Goal: Information Seeking & Learning: Find specific page/section

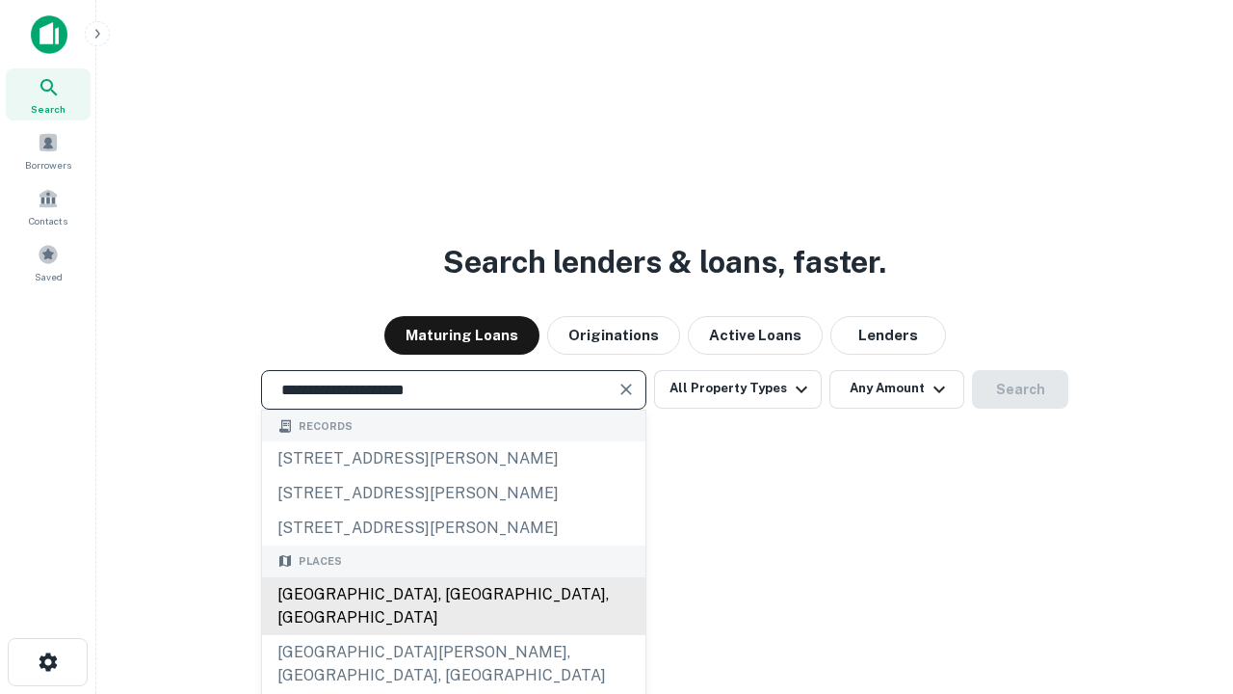
click at [453, 635] on div "[GEOGRAPHIC_DATA], [GEOGRAPHIC_DATA], [GEOGRAPHIC_DATA]" at bounding box center [453, 606] width 383 height 58
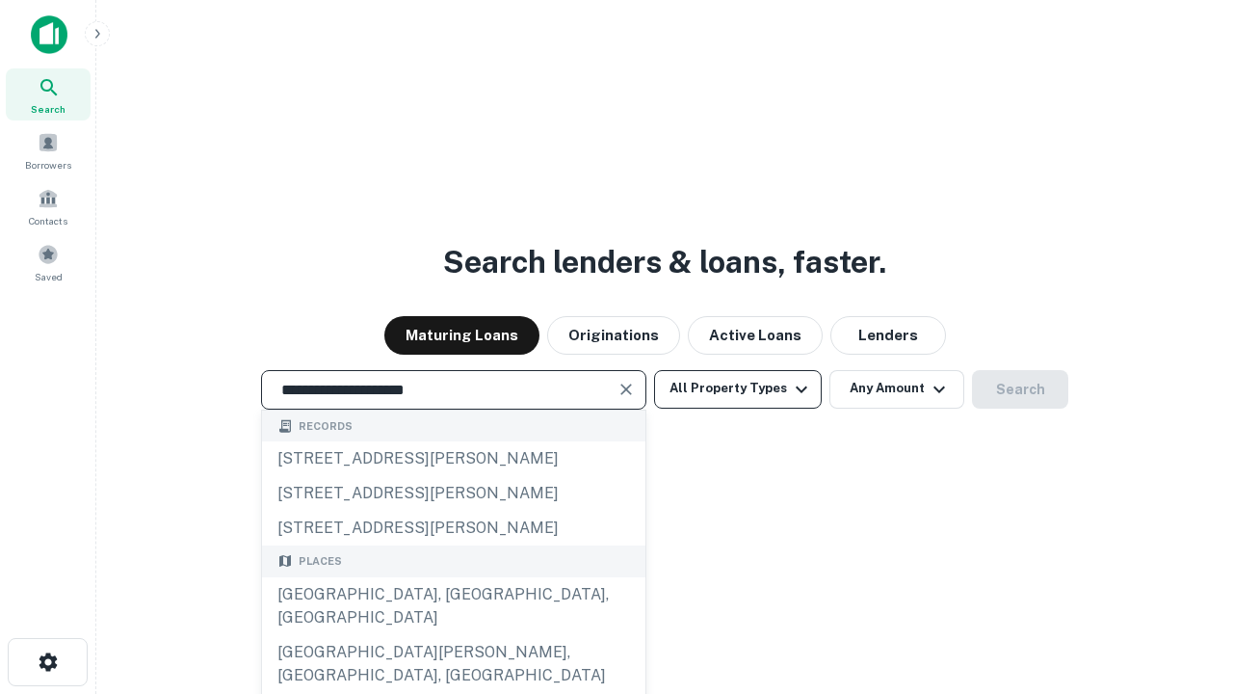
type input "**********"
click at [738, 388] on button "All Property Types" at bounding box center [738, 389] width 168 height 39
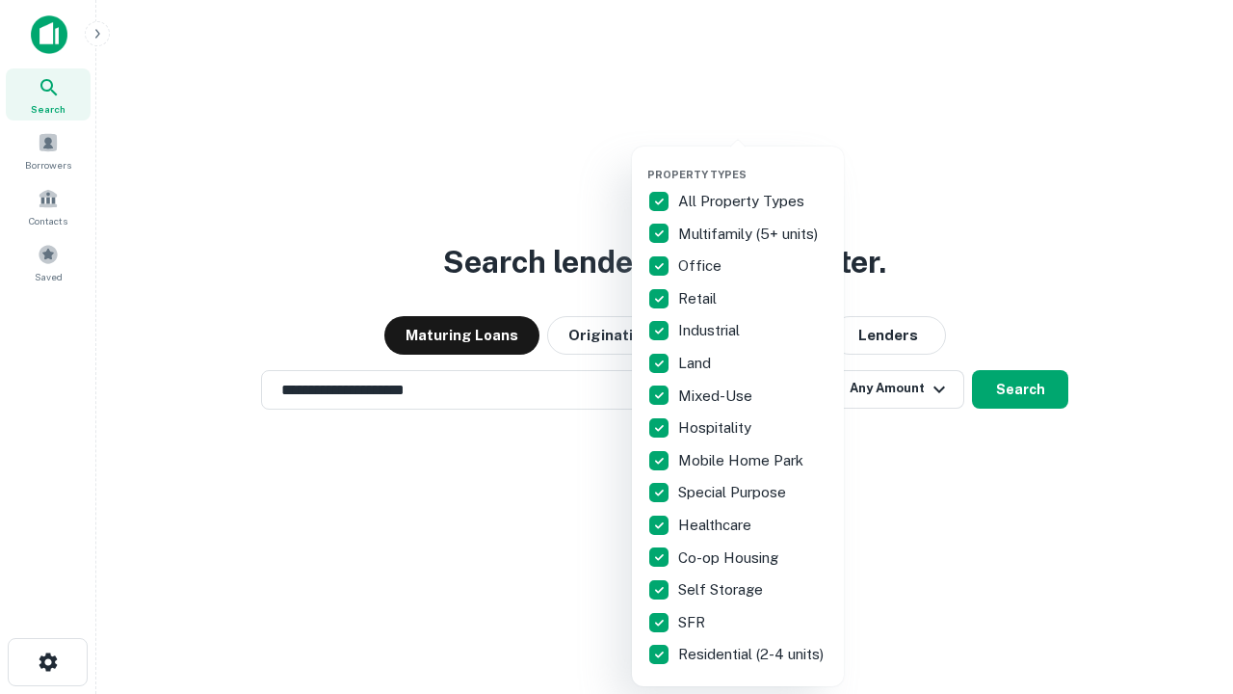
click at [753, 162] on button "button" at bounding box center [753, 162] width 212 height 1
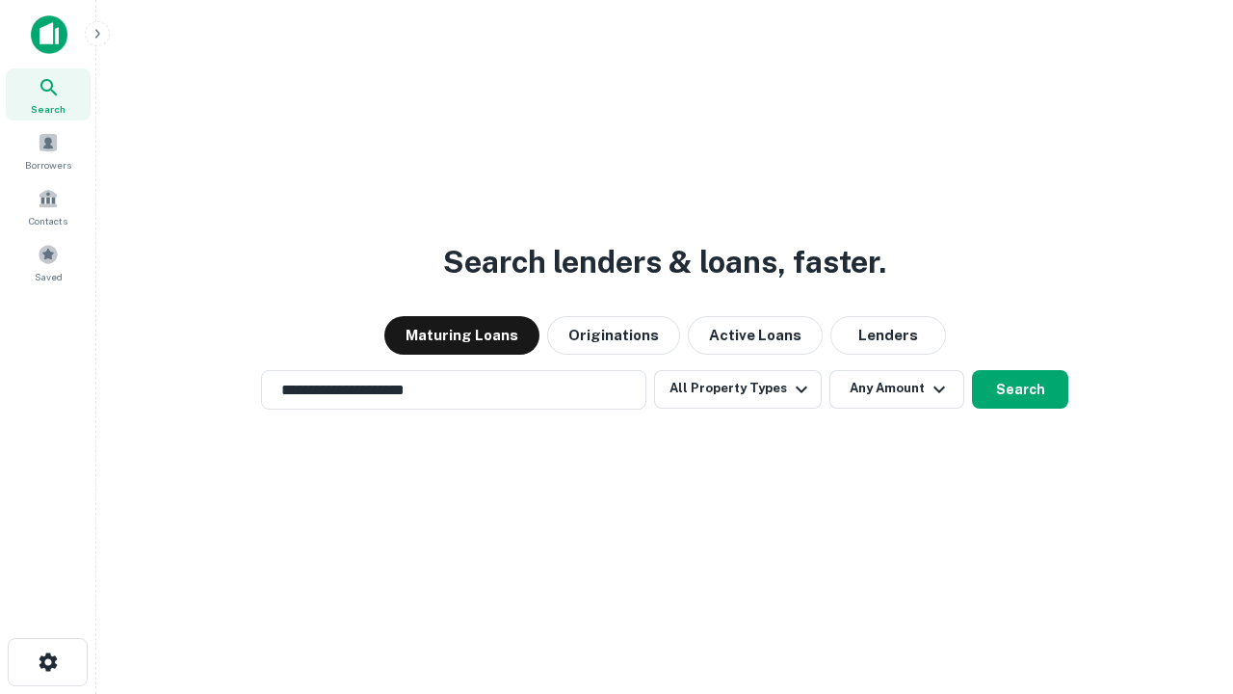
scroll to position [30, 0]
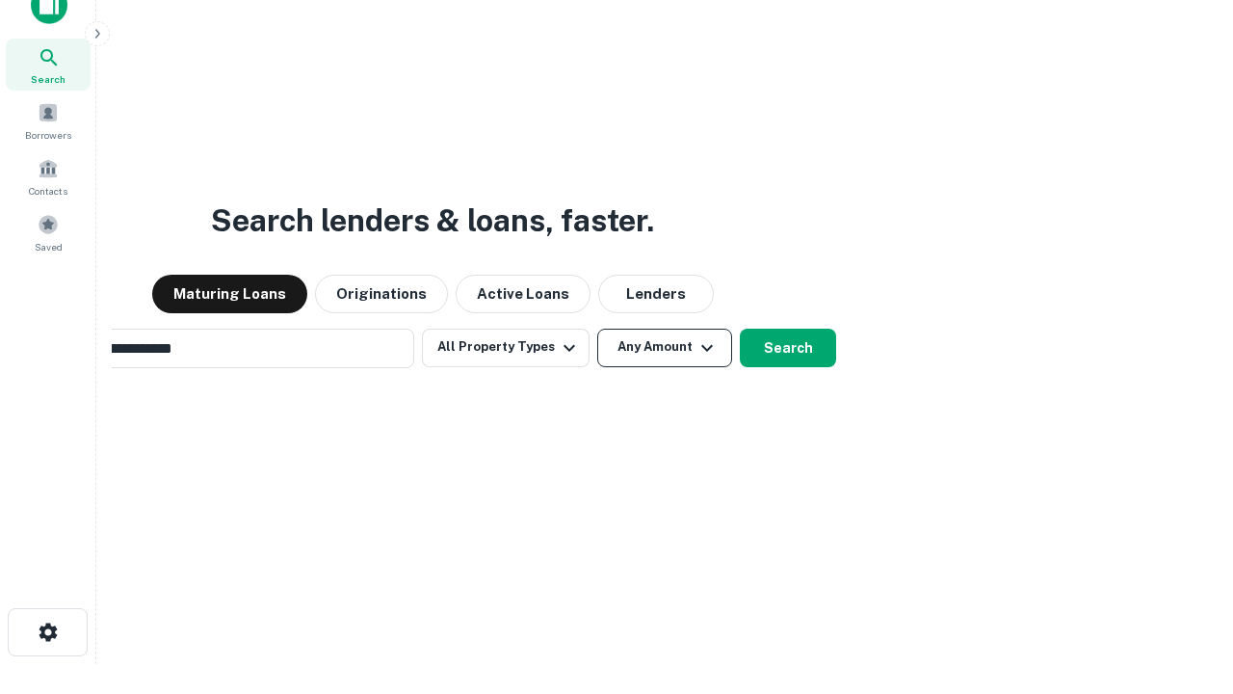
click at [597, 329] on button "Any Amount" at bounding box center [664, 348] width 135 height 39
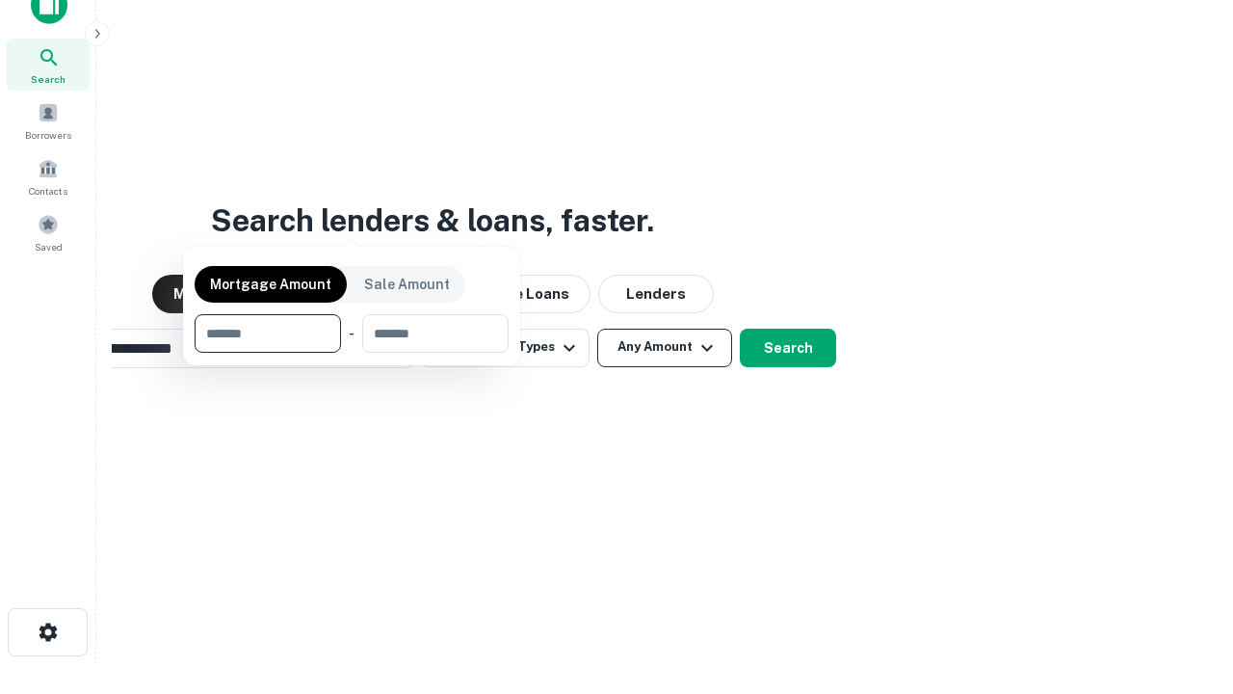
scroll to position [31, 0]
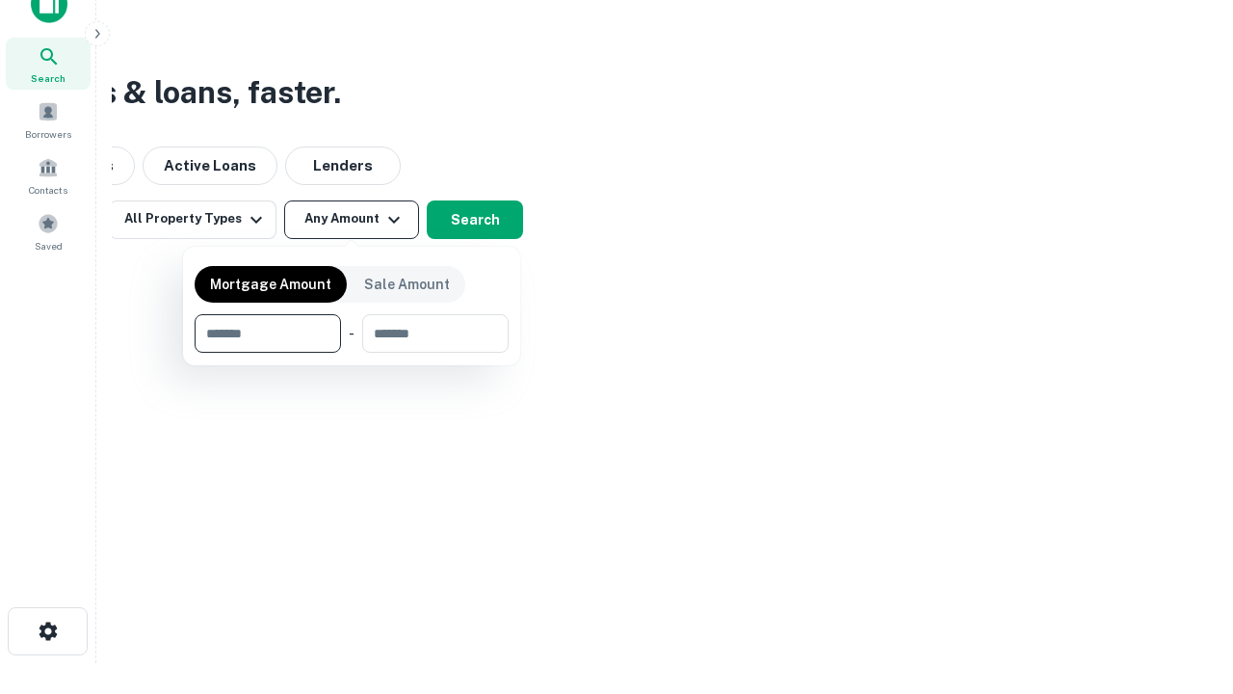
type input "*******"
click at [352, 353] on button "button" at bounding box center [352, 353] width 314 height 1
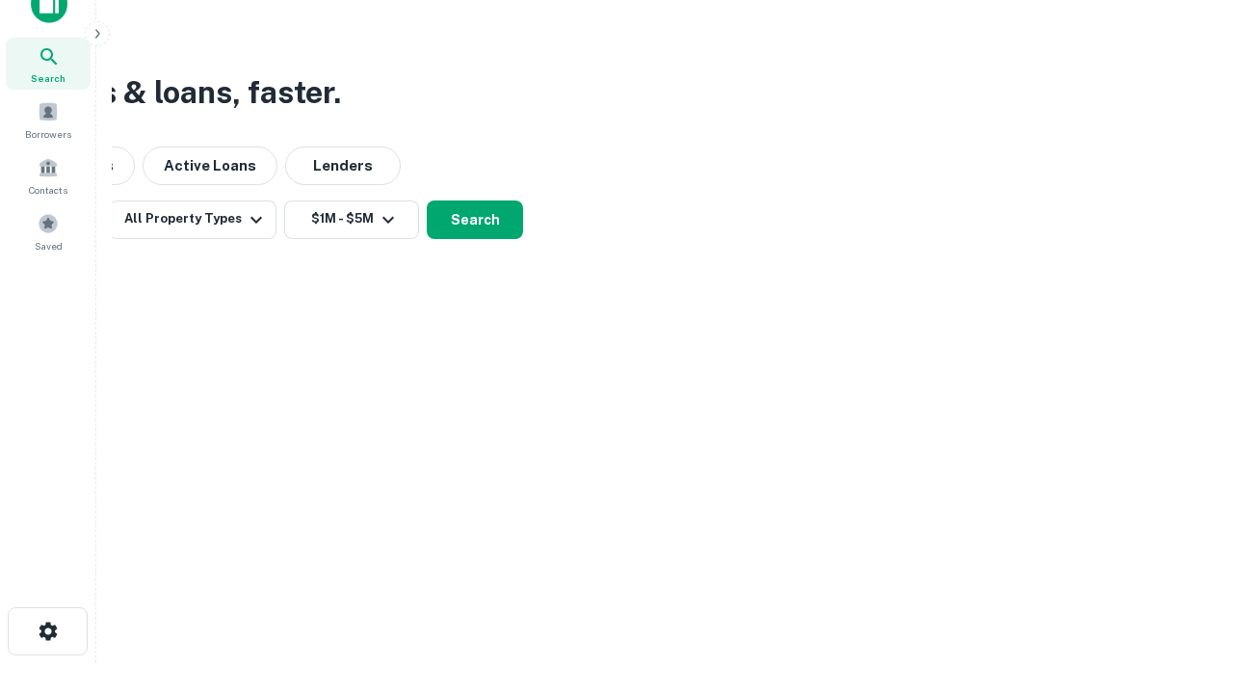
scroll to position [0, 0]
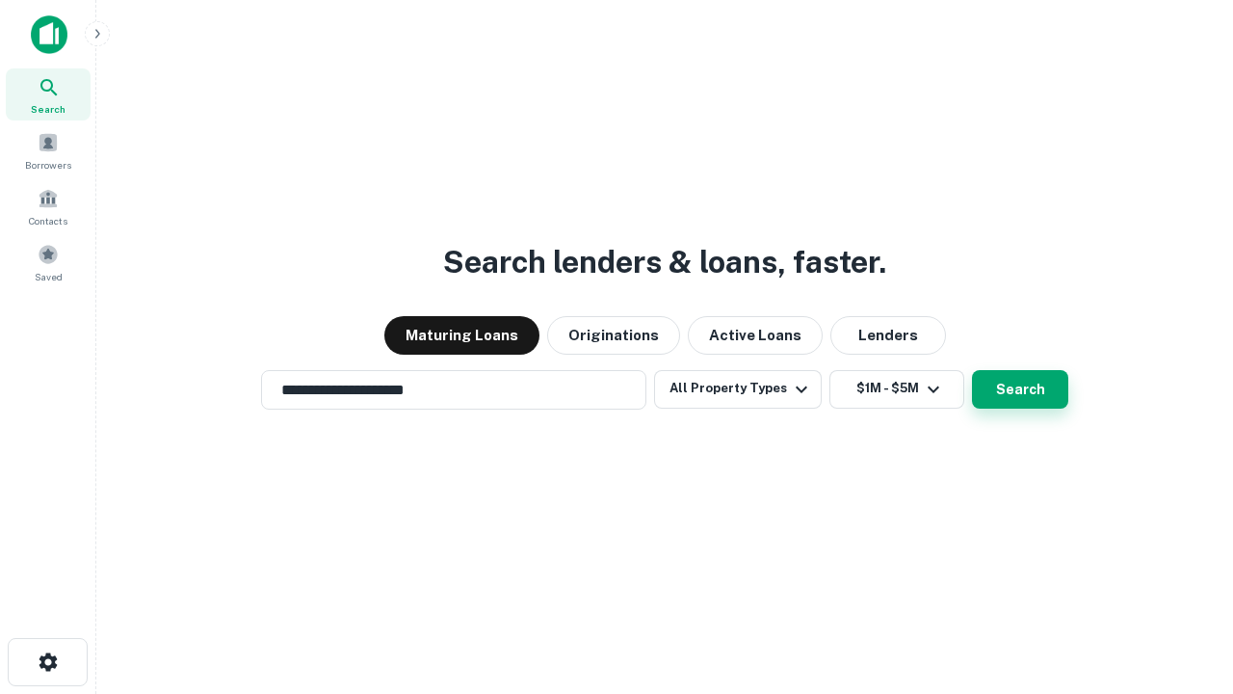
click at [972, 370] on button "Search" at bounding box center [1020, 389] width 96 height 39
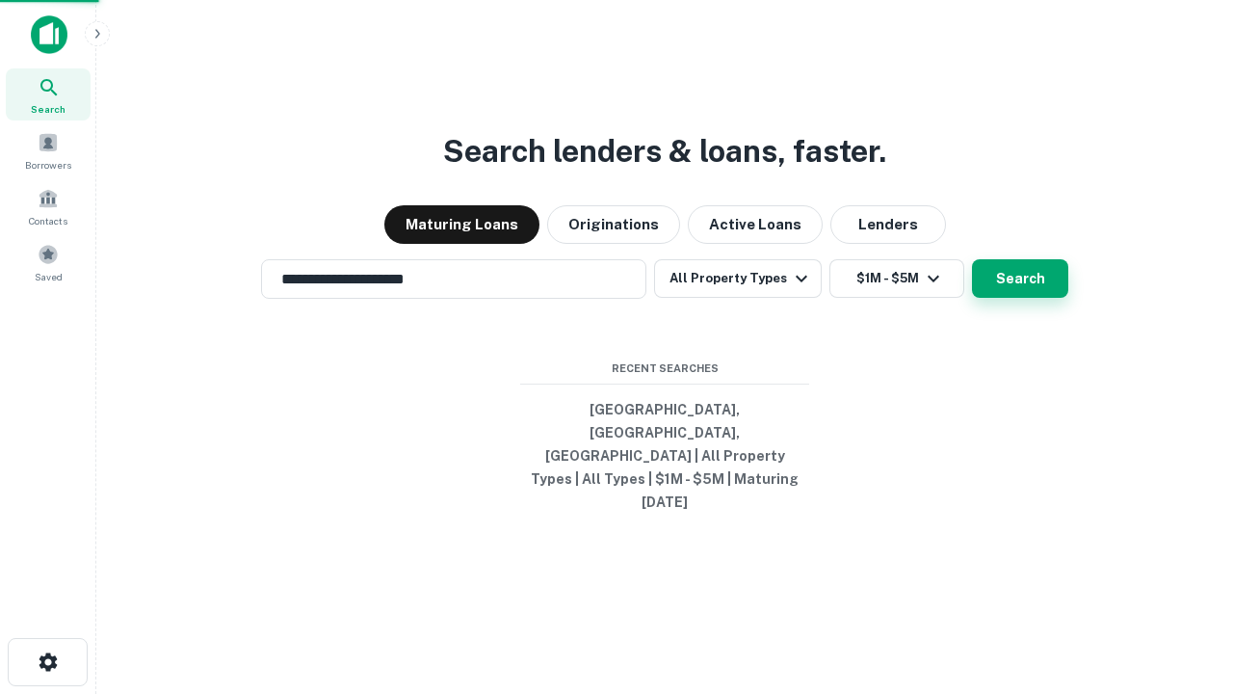
scroll to position [30, 0]
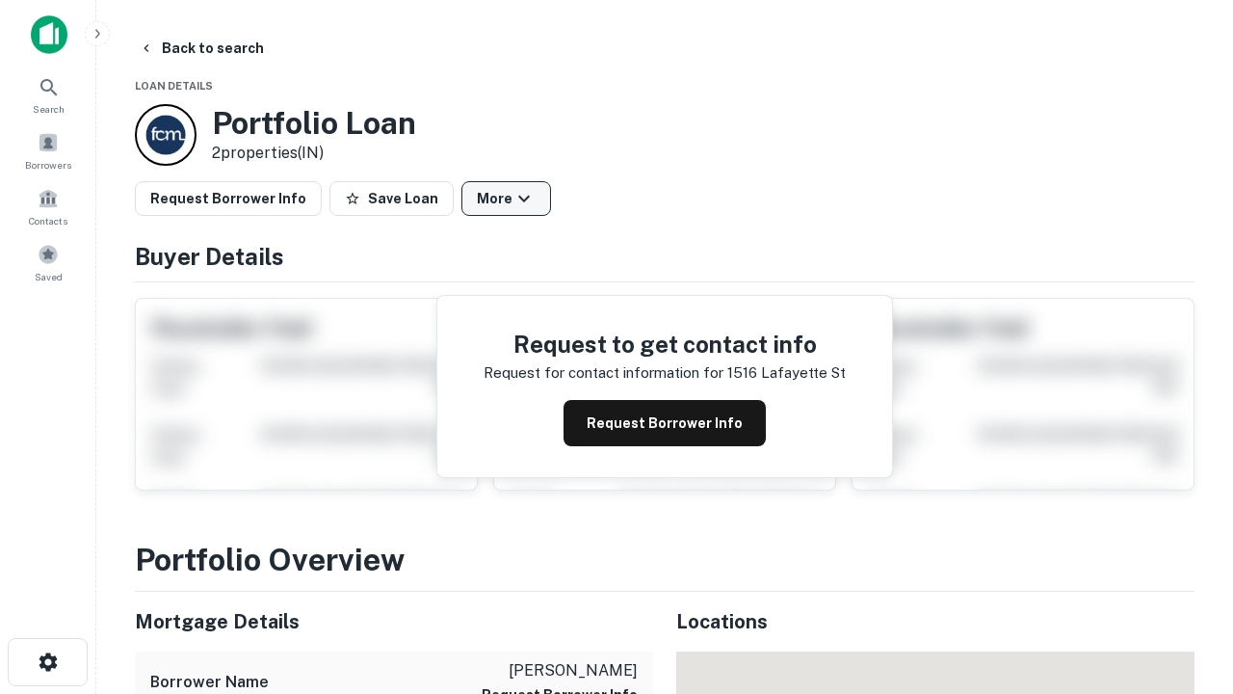
click at [506, 198] on button "More" at bounding box center [506, 198] width 90 height 35
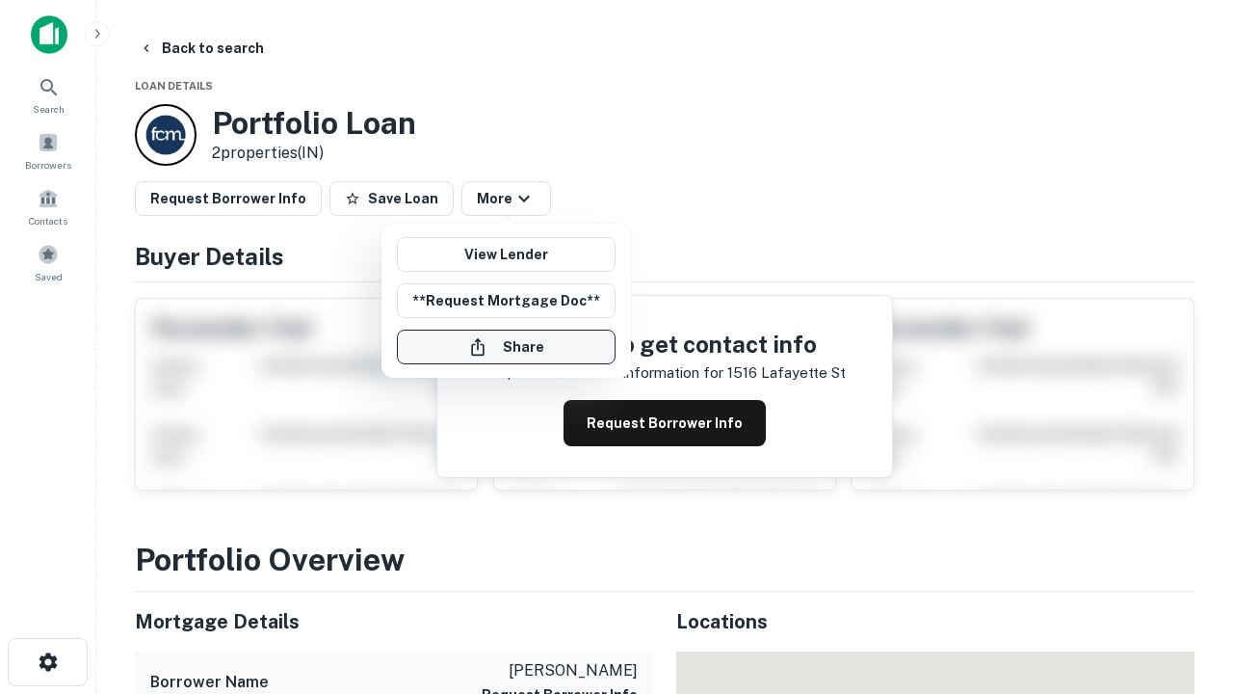
click at [506, 347] on button "Share" at bounding box center [506, 346] width 219 height 35
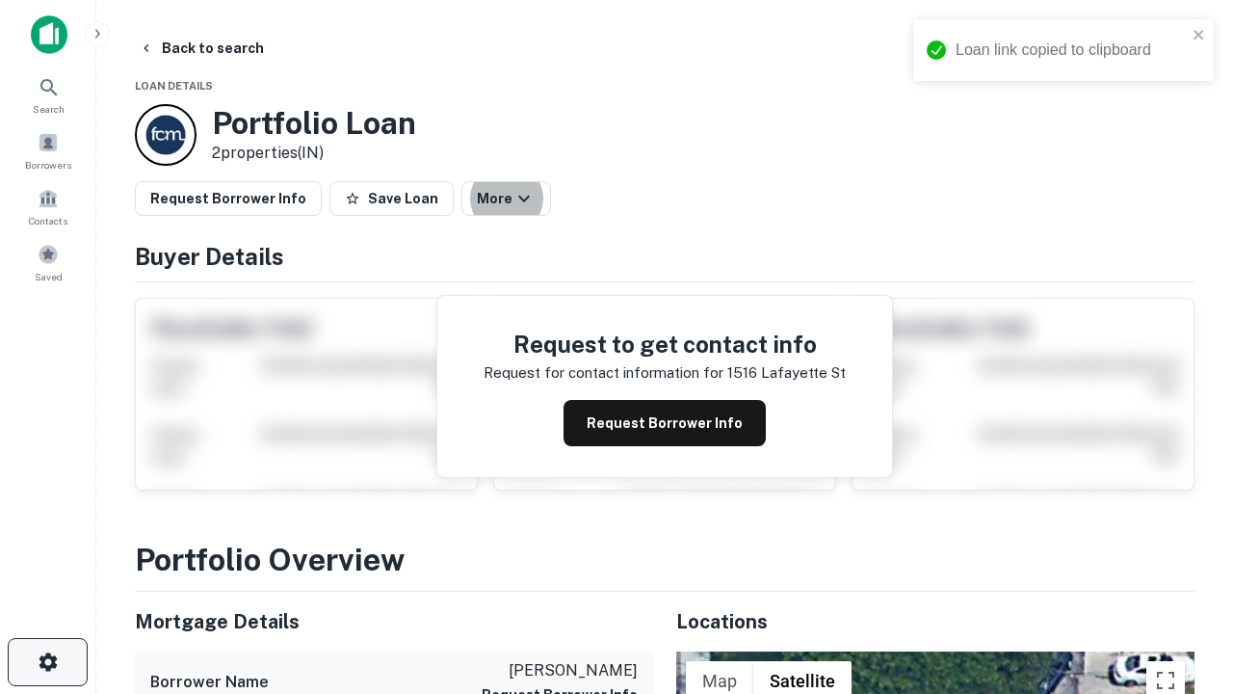
click at [47, 662] on icon "button" at bounding box center [48, 661] width 23 height 23
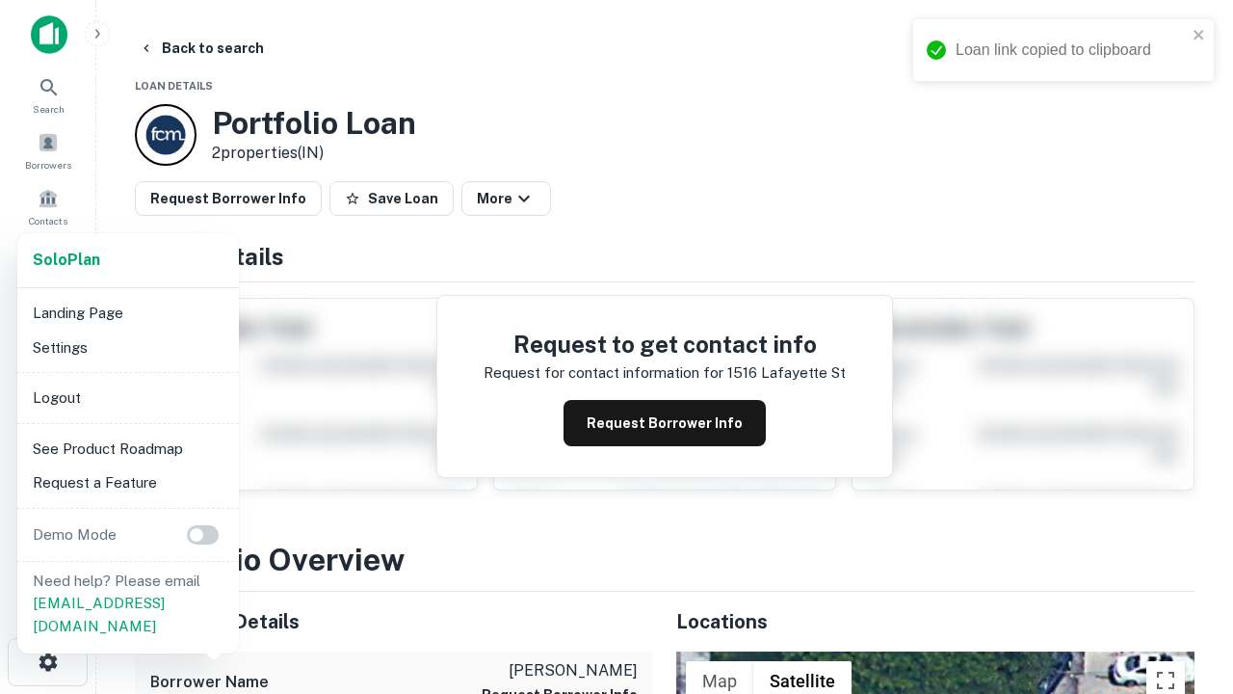
click at [127, 397] on li "Logout" at bounding box center [128, 398] width 206 height 35
